Goal: Task Accomplishment & Management: Manage account settings

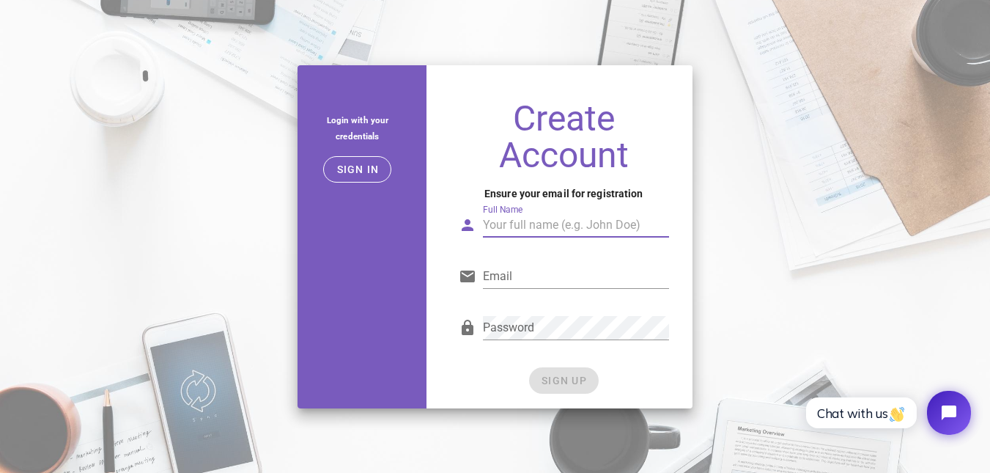
click at [519, 221] on input "Full Name" at bounding box center [576, 224] width 186 height 23
type input "FlaKO Bruto"
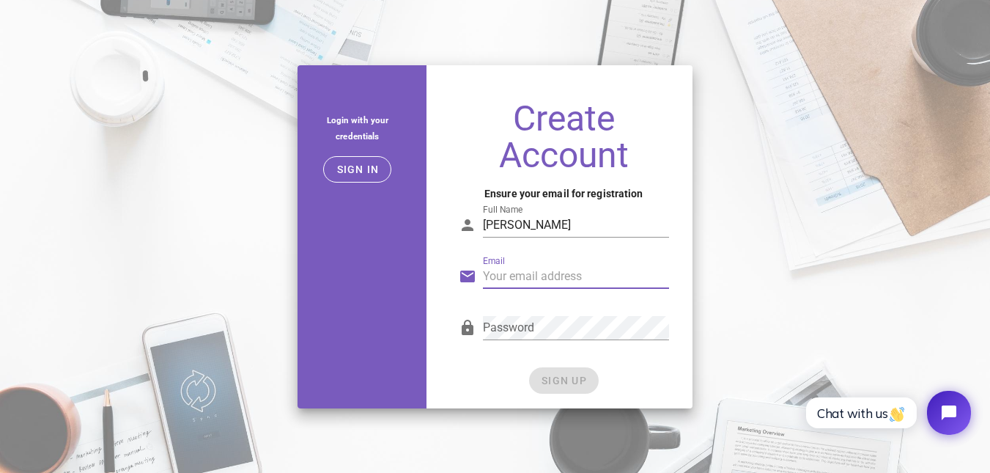
click at [531, 282] on input "Email" at bounding box center [576, 275] width 186 height 23
type input "claudiosattler@yahoo.com.ar"
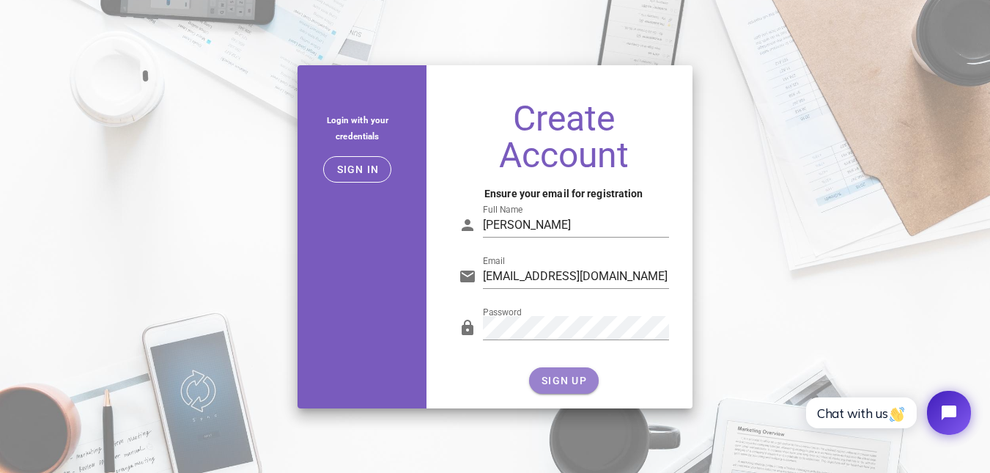
click at [542, 378] on span "SIGN UP" at bounding box center [564, 380] width 46 height 12
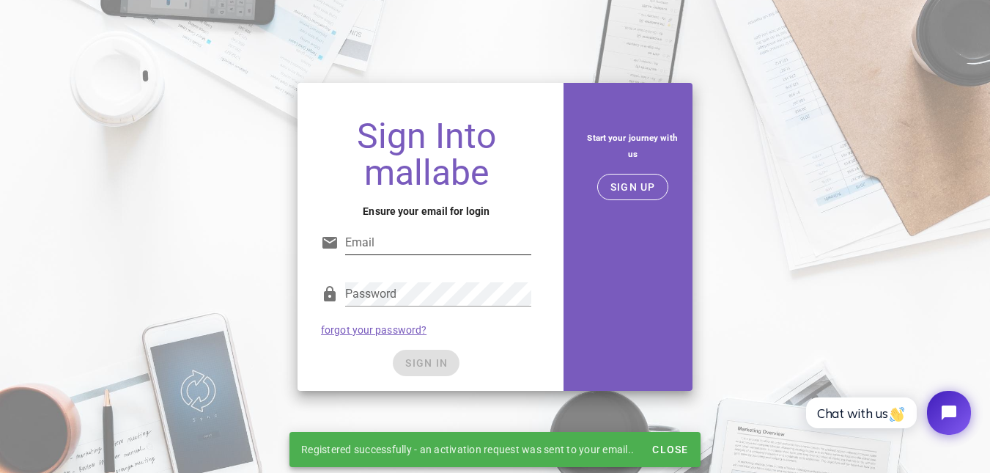
click at [443, 232] on input "Email" at bounding box center [438, 242] width 186 height 23
type input "claudiosattler@yahoo.com.ar"
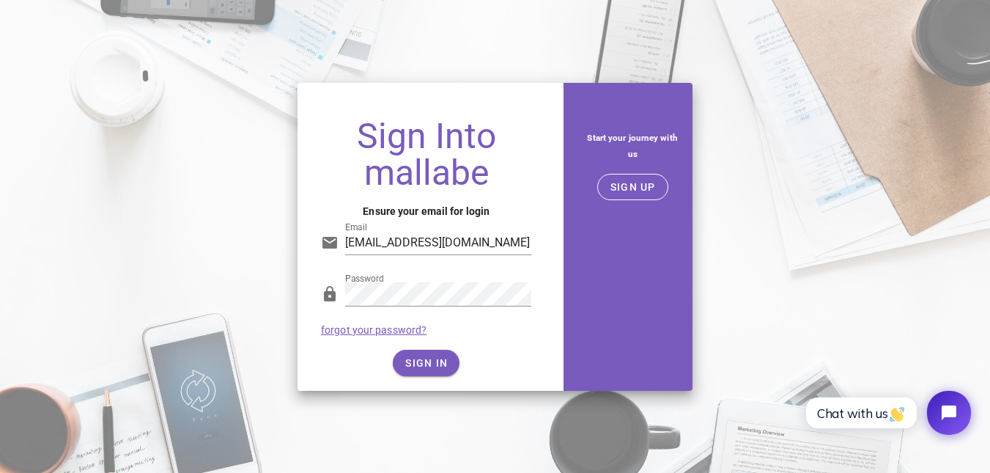
click at [428, 358] on div "SIGN IN" at bounding box center [426, 362] width 210 height 26
click at [428, 358] on span "SIGN IN" at bounding box center [425, 363] width 43 height 12
click at [437, 358] on span "SIGN IN" at bounding box center [425, 363] width 43 height 12
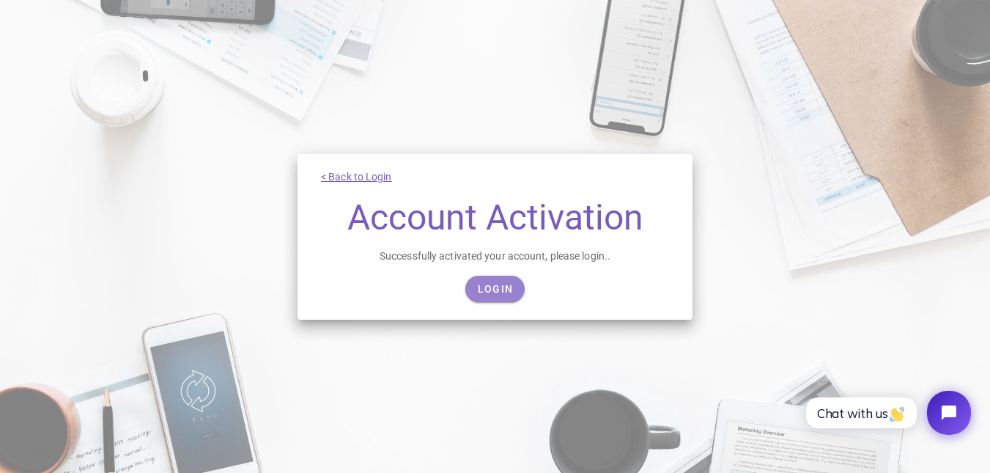
click at [500, 280] on link "Login" at bounding box center [494, 288] width 59 height 26
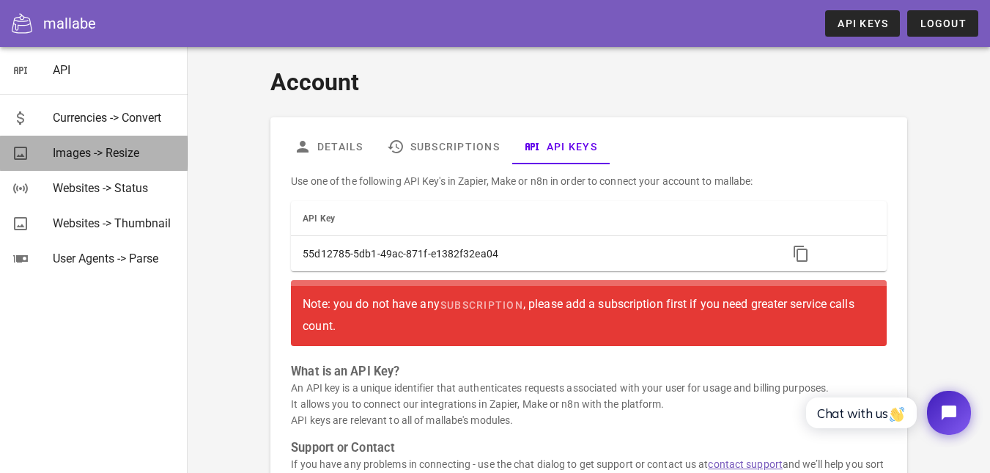
click at [67, 152] on div "Images -> Resize" at bounding box center [114, 153] width 123 height 14
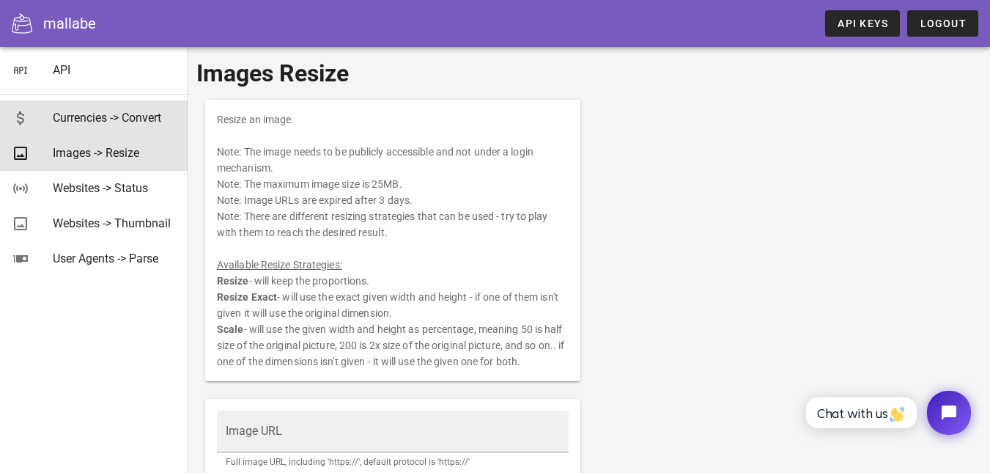
click at [78, 111] on div "Currencies -> Convert" at bounding box center [114, 118] width 123 height 14
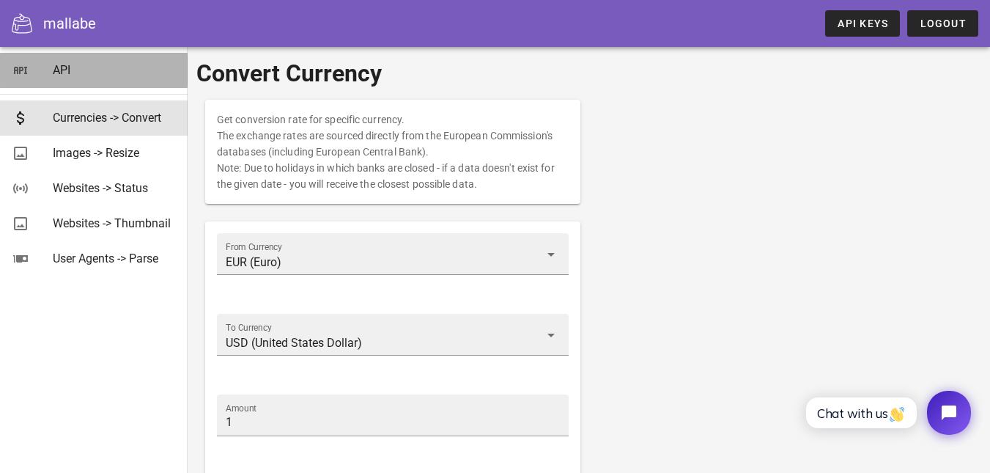
click at [89, 77] on div "API" at bounding box center [114, 70] width 123 height 14
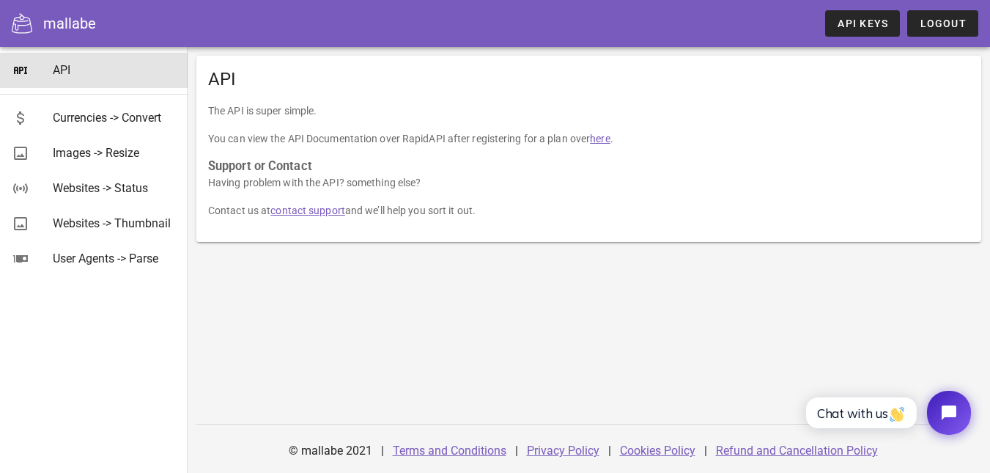
click at [74, 7] on div "mallabe API Keys Logout" at bounding box center [495, 23] width 990 height 47
click at [75, 21] on div "mallabe" at bounding box center [69, 23] width 53 height 22
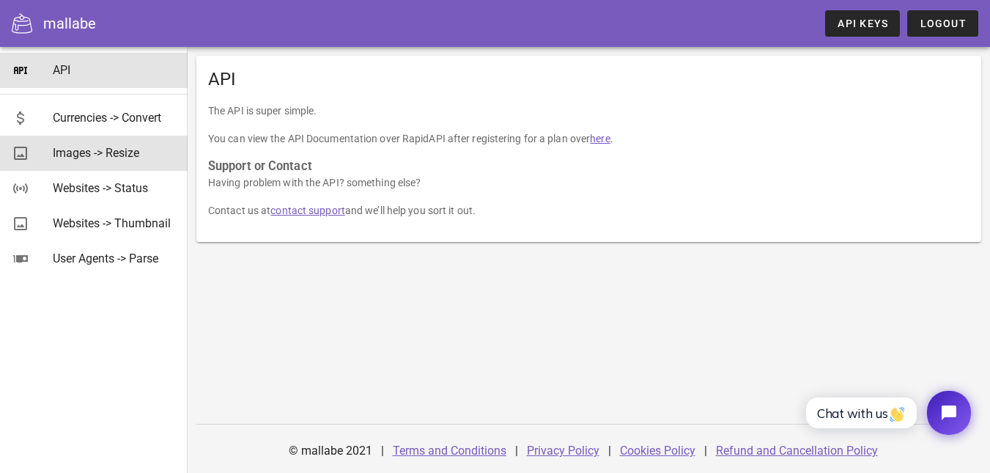
click at [84, 147] on div "Images -> Resize" at bounding box center [114, 153] width 123 height 14
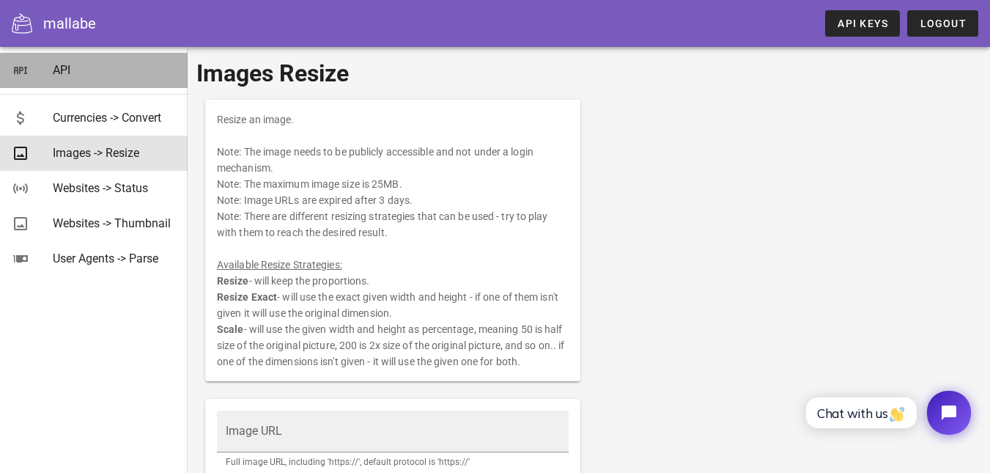
click at [81, 70] on div "API" at bounding box center [114, 70] width 123 height 14
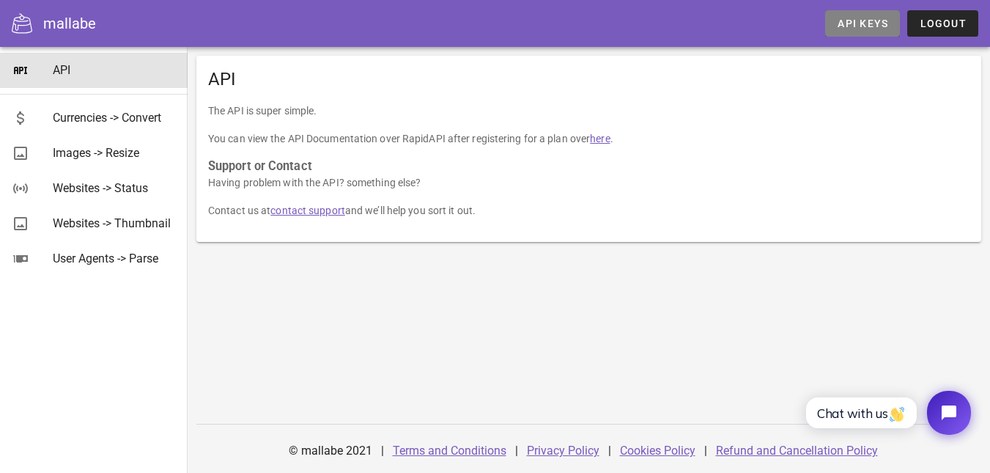
click at [865, 23] on span "API Keys" at bounding box center [862, 24] width 51 height 12
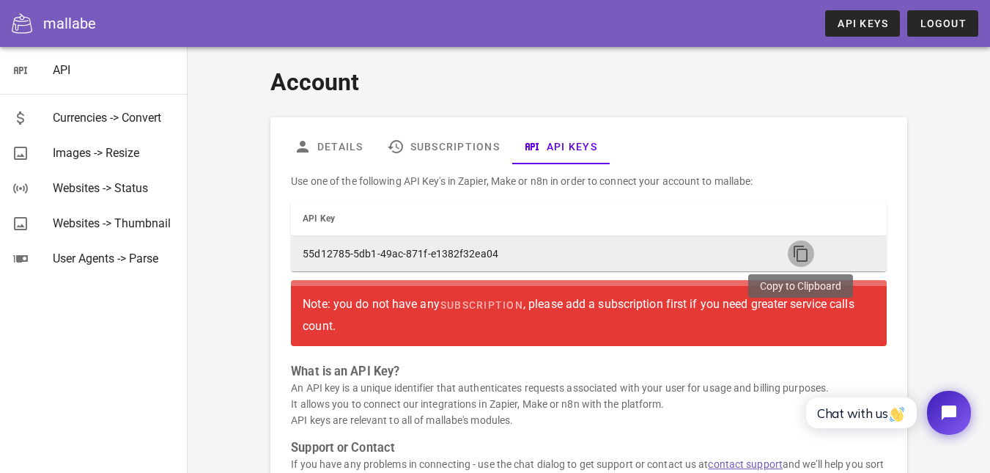
click at [796, 255] on icon "button" at bounding box center [801, 254] width 18 height 18
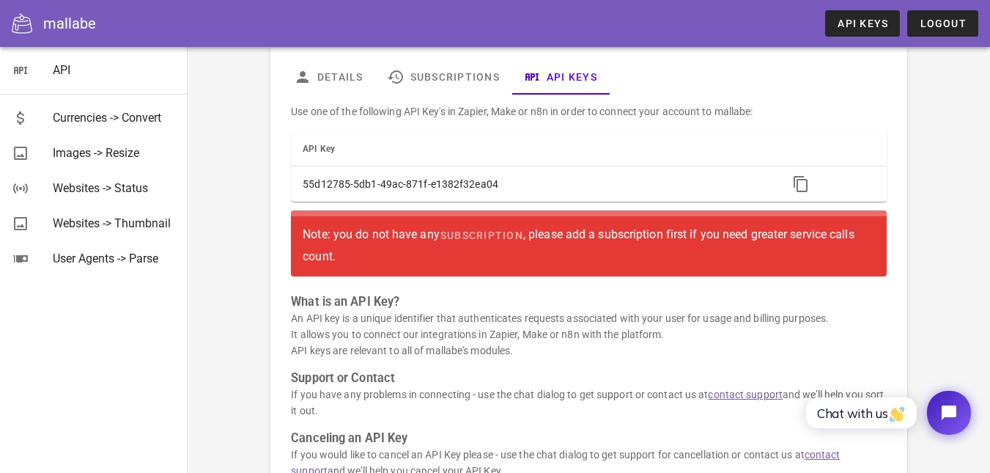
scroll to position [43, 0]
